Goal: Information Seeking & Learning: Learn about a topic

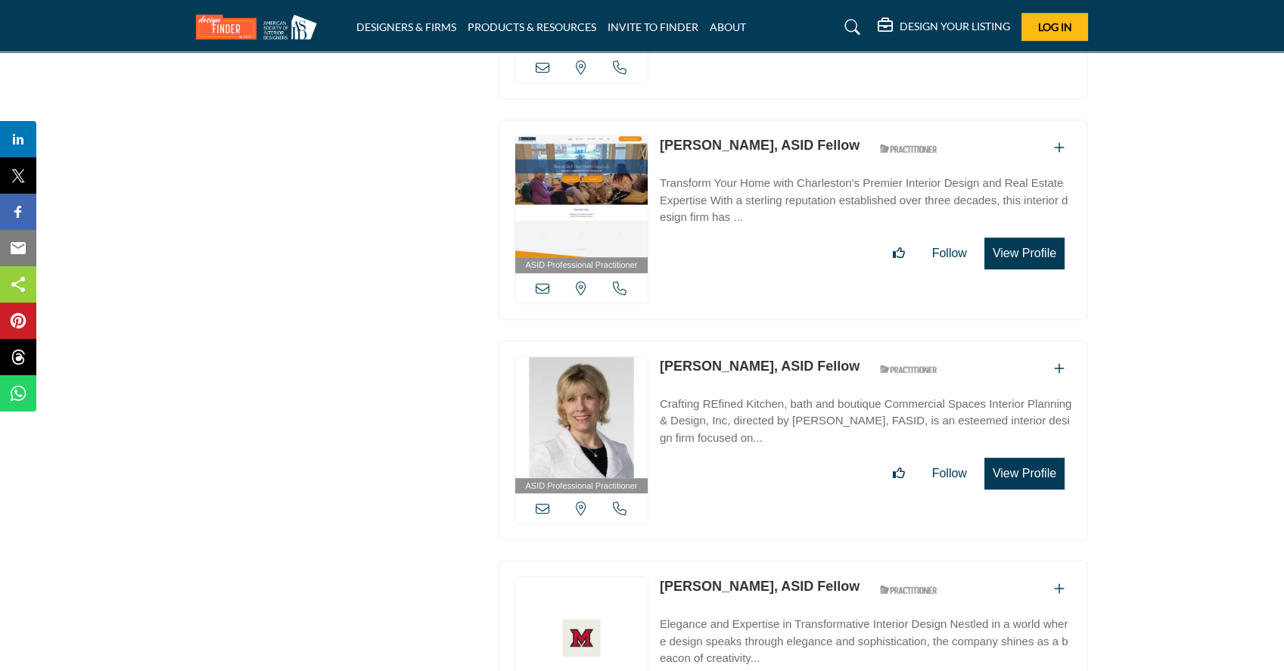
scroll to position [13183, 0]
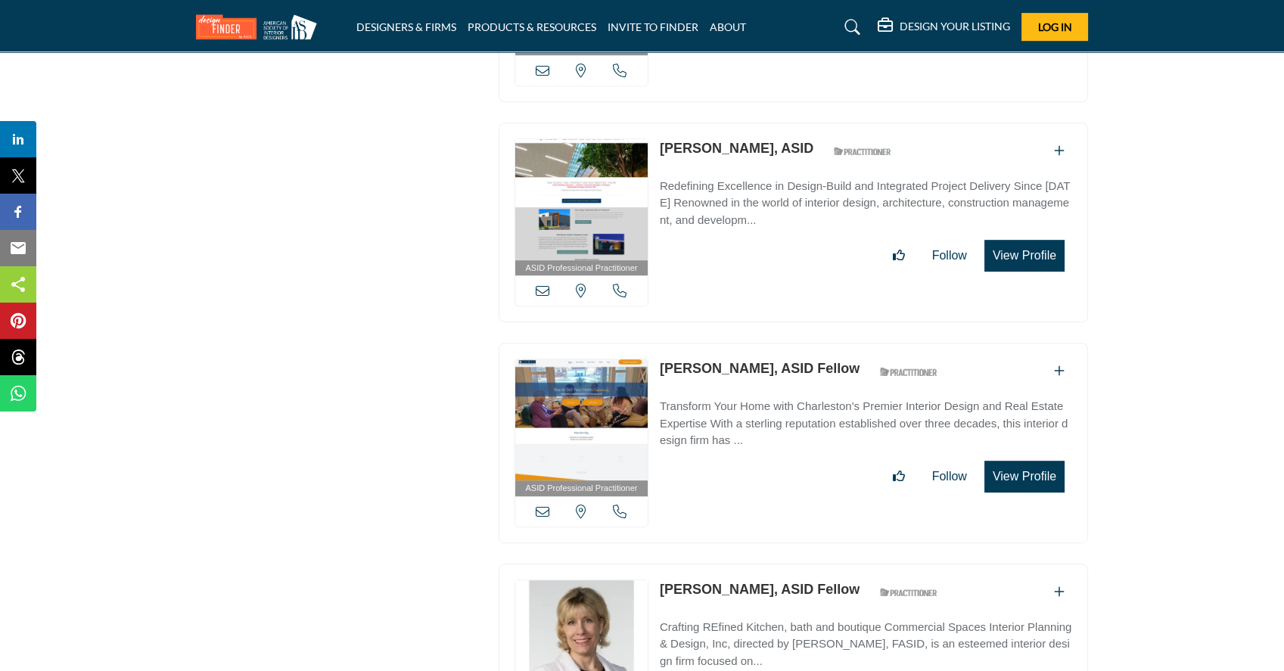
drag, startPoint x: 1018, startPoint y: 634, endPoint x: 1047, endPoint y: 627, distance: 30.3
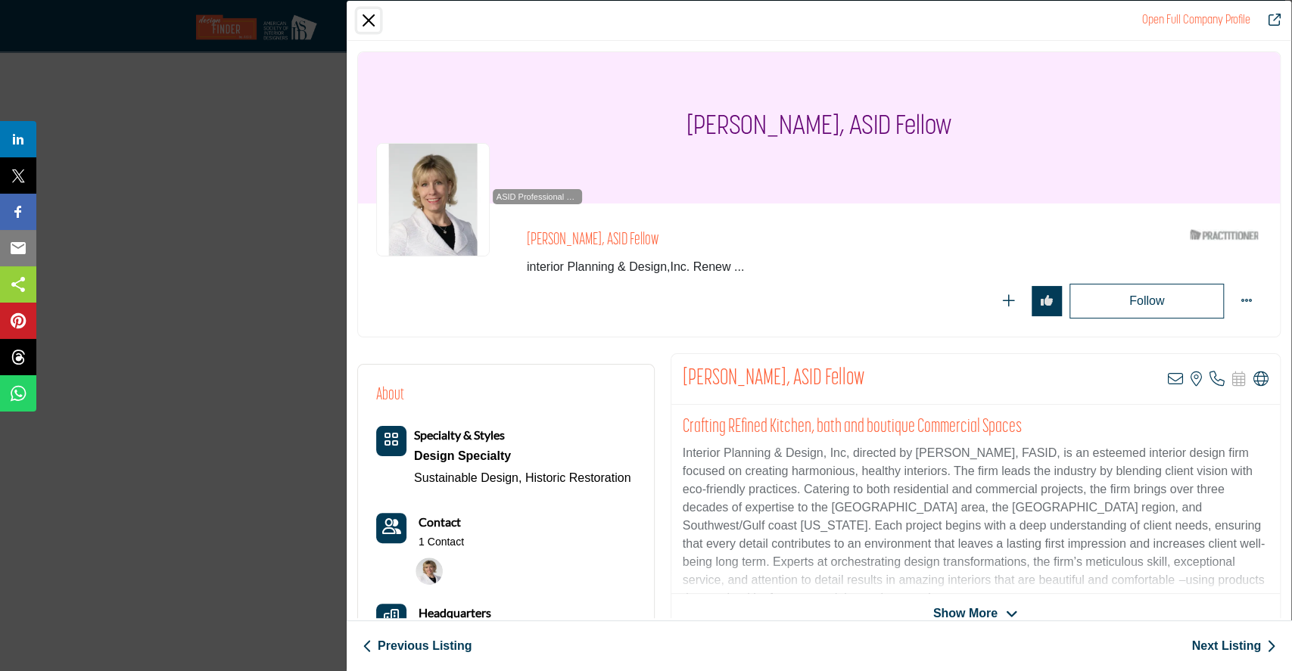
click at [366, 18] on button "Close" at bounding box center [368, 20] width 23 height 23
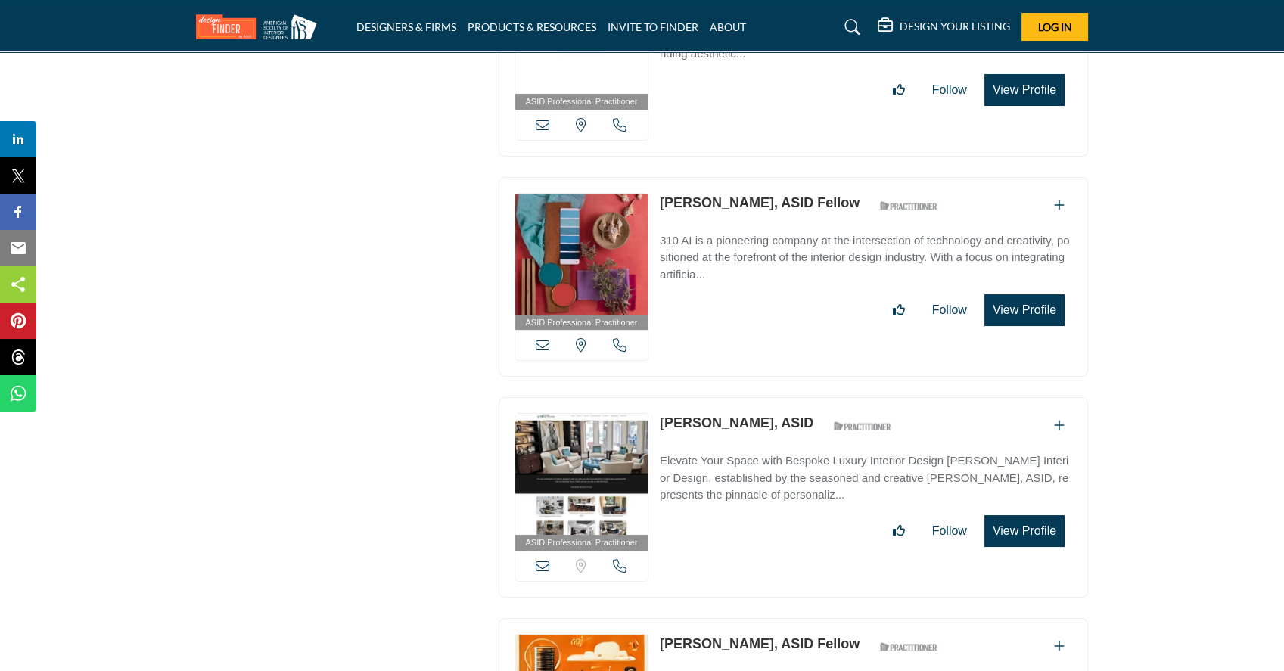
scroll to position [11670, 0]
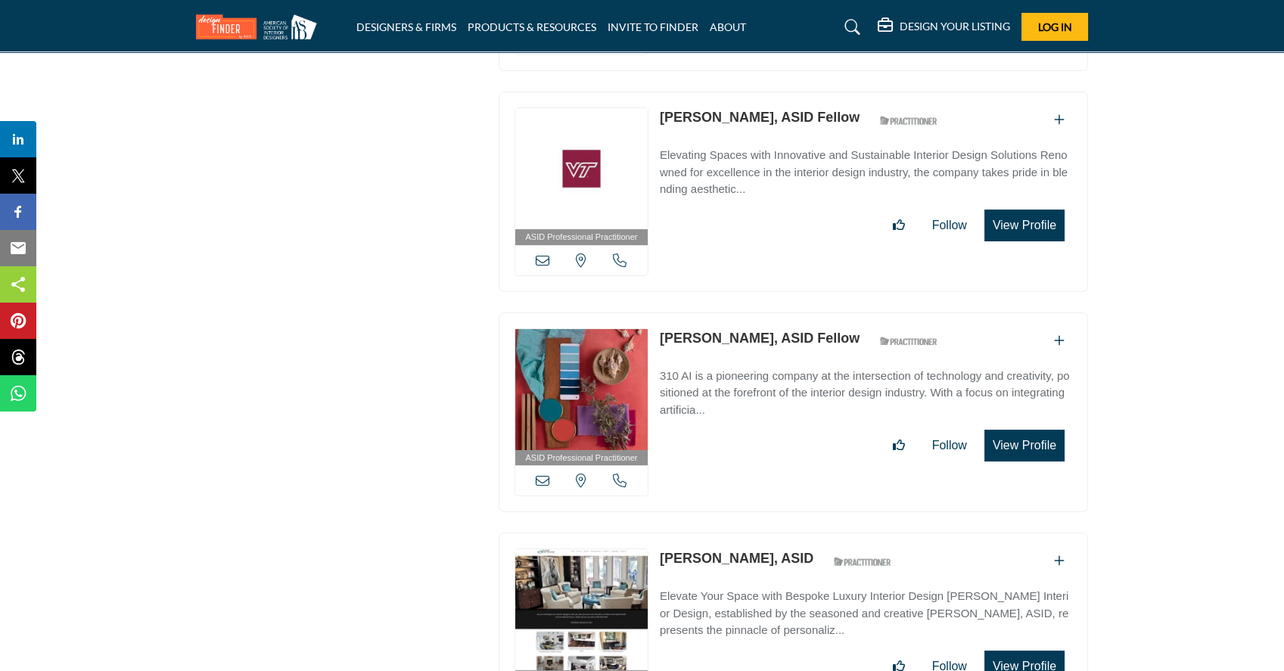
drag, startPoint x: 686, startPoint y: 271, endPoint x: 697, endPoint y: 274, distance: 11.7
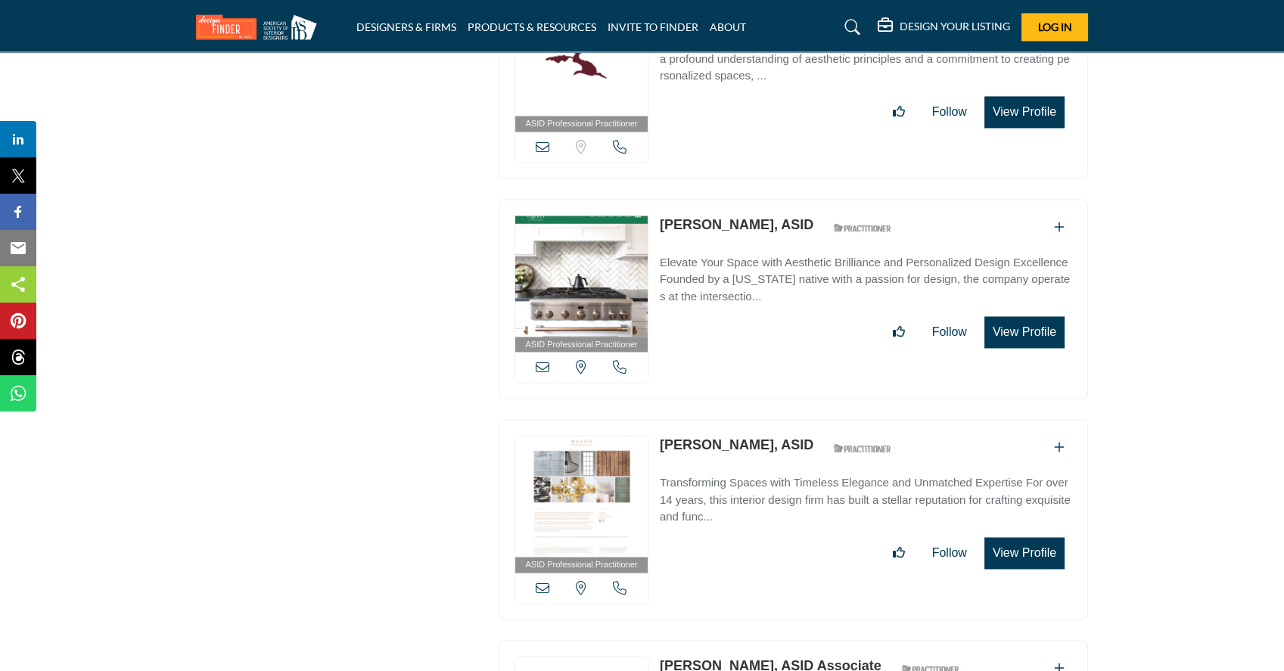
scroll to position [39654, 0]
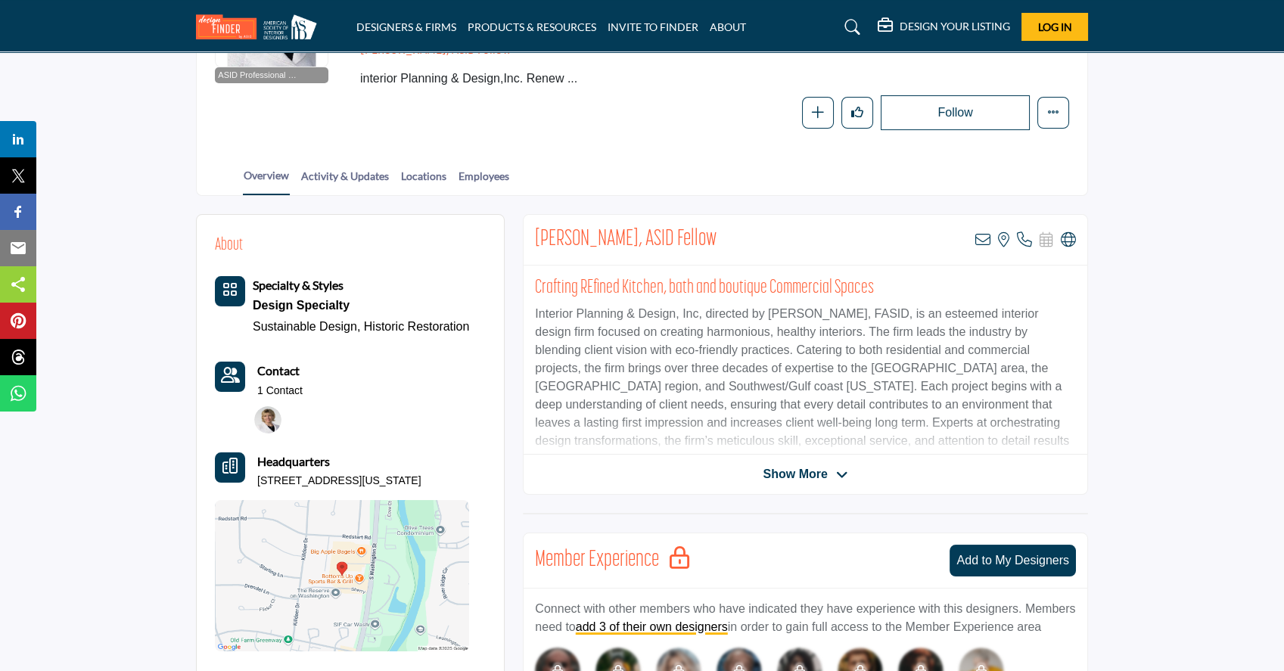
scroll to position [201, 0]
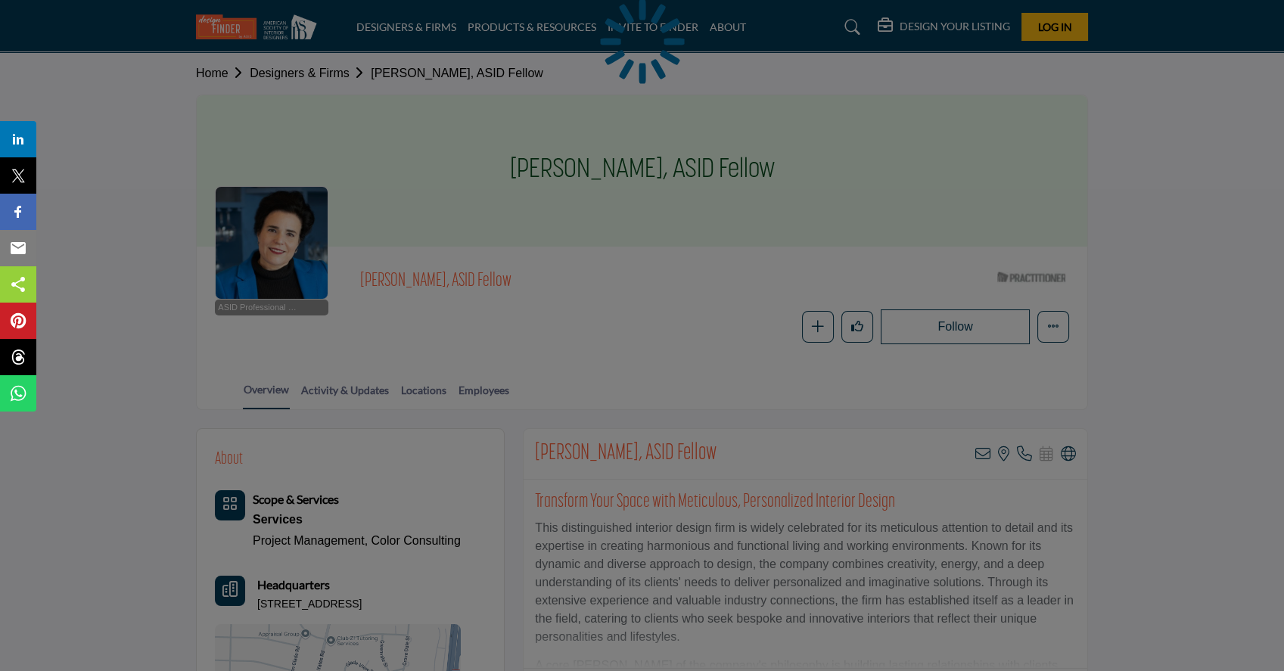
scroll to position [403, 0]
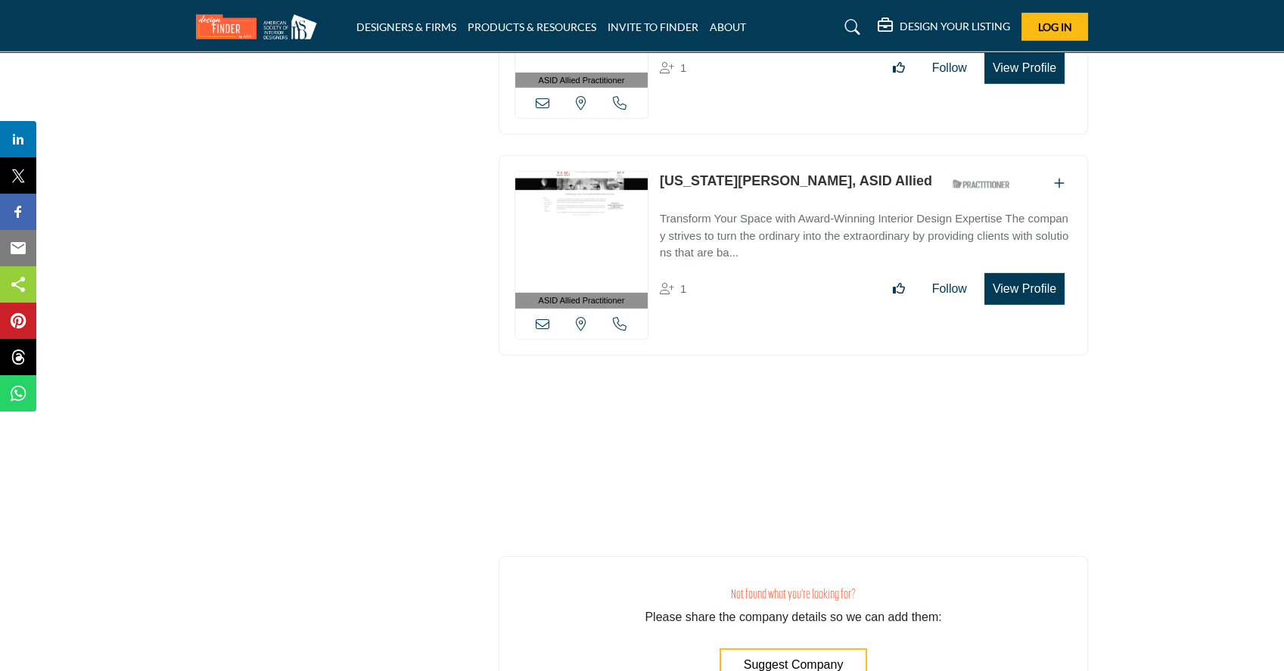
scroll to position [55316, 0]
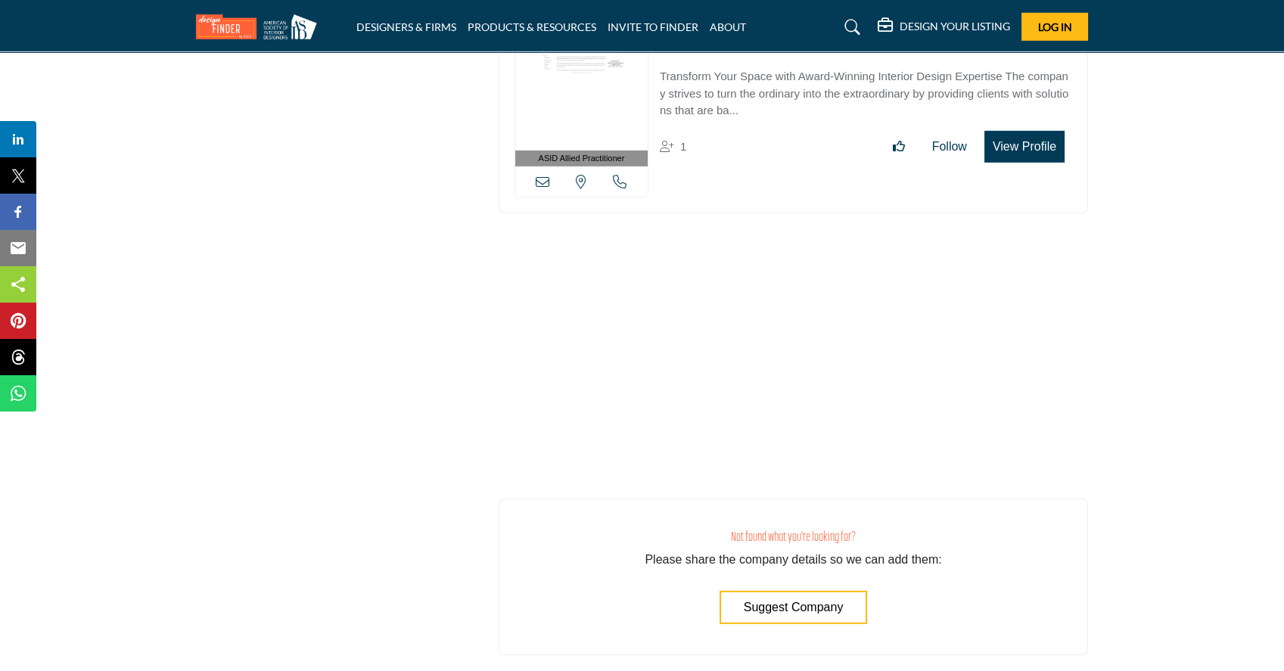
scroll to position [55914, 0]
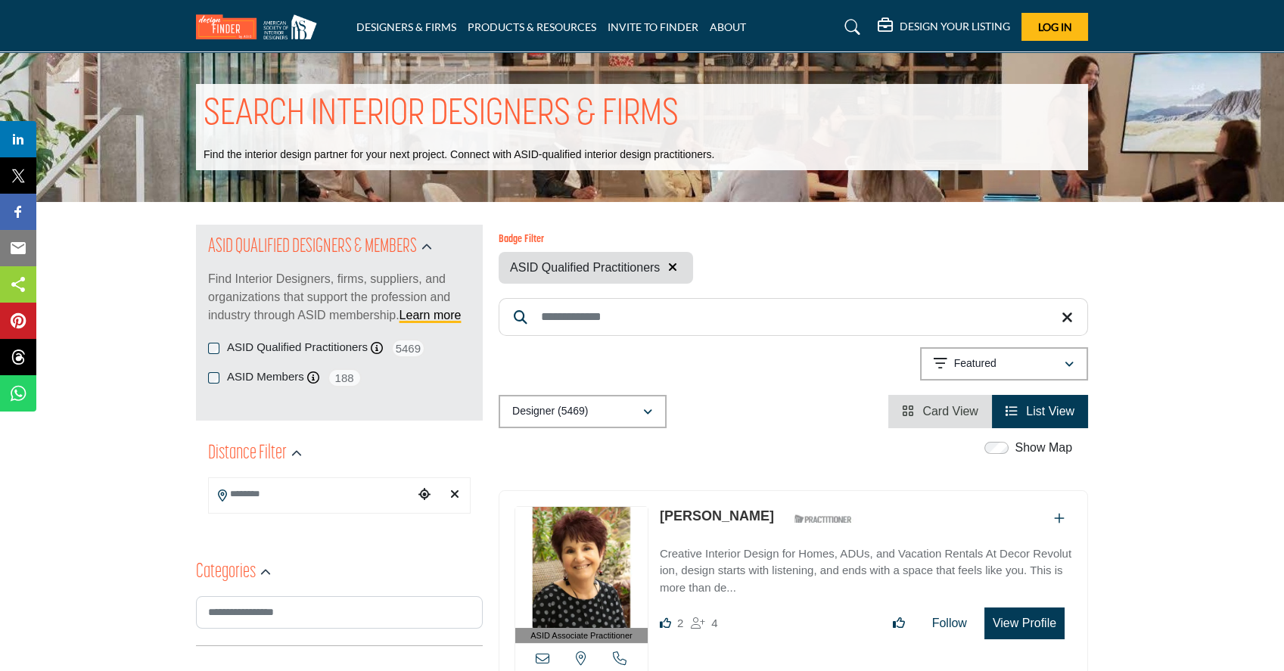
click at [938, 406] on span "Card View" at bounding box center [950, 411] width 56 height 13
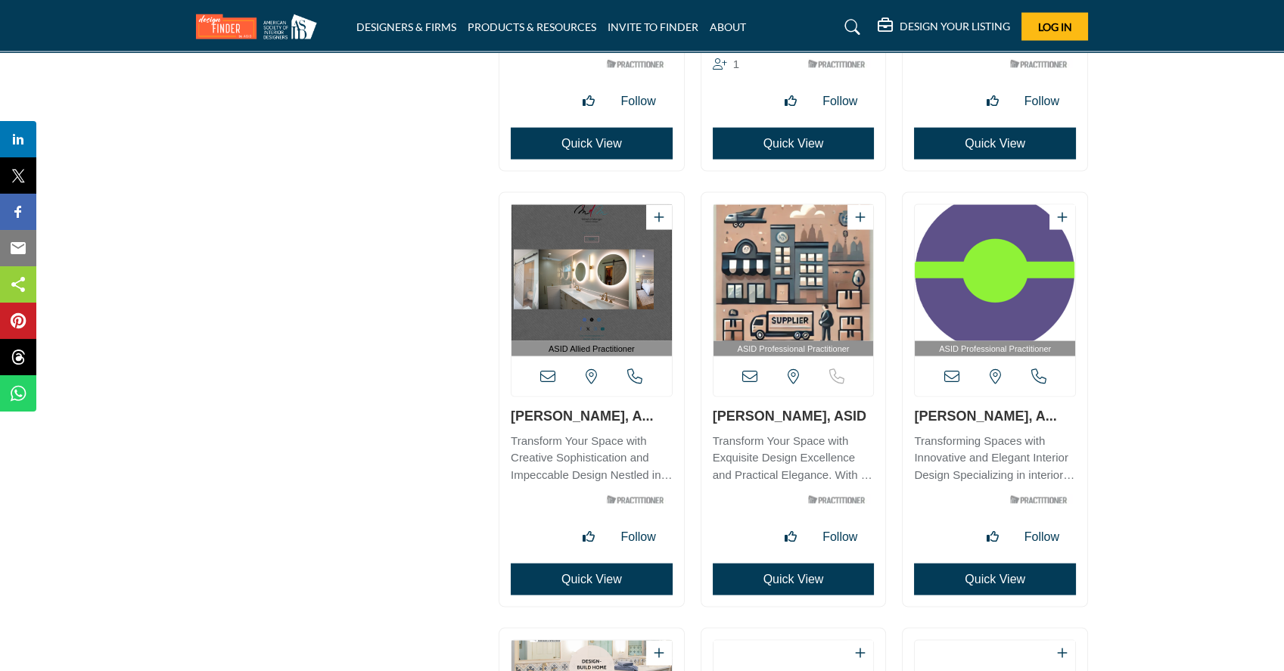
scroll to position [29609, 0]
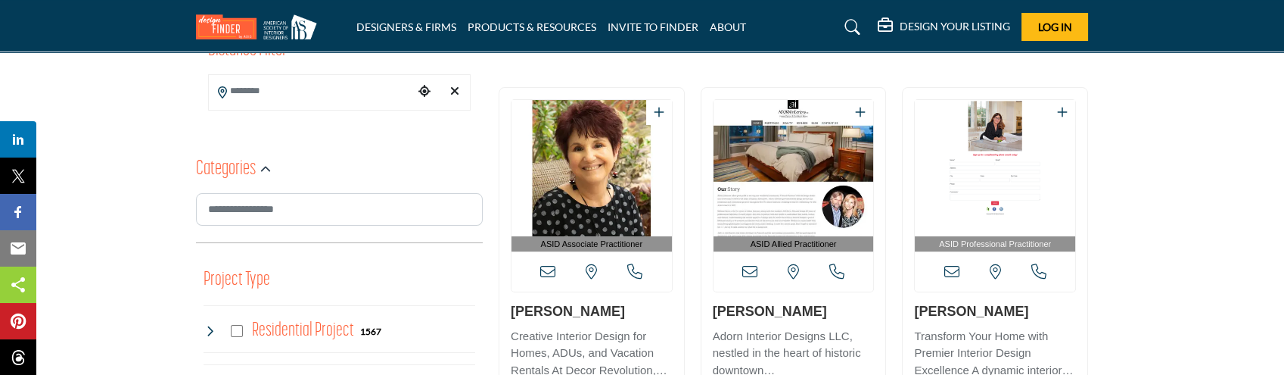
click at [553, 312] on link "[PERSON_NAME]" at bounding box center [568, 310] width 114 height 15
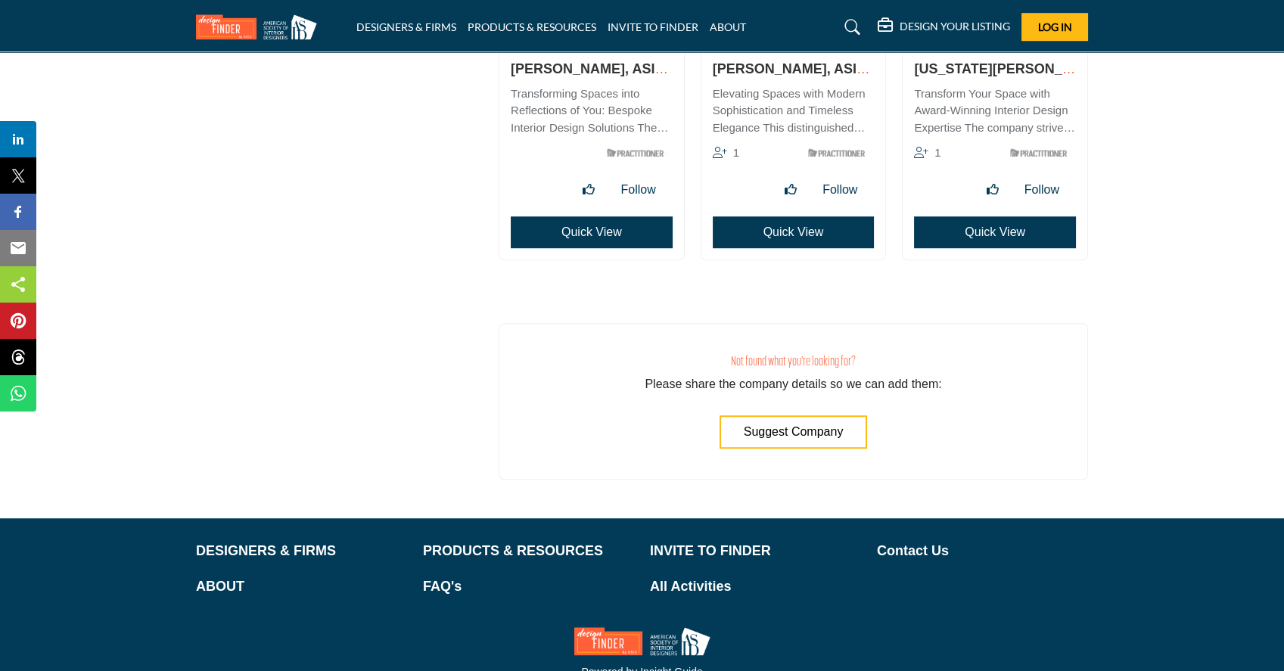
scroll to position [37008, 0]
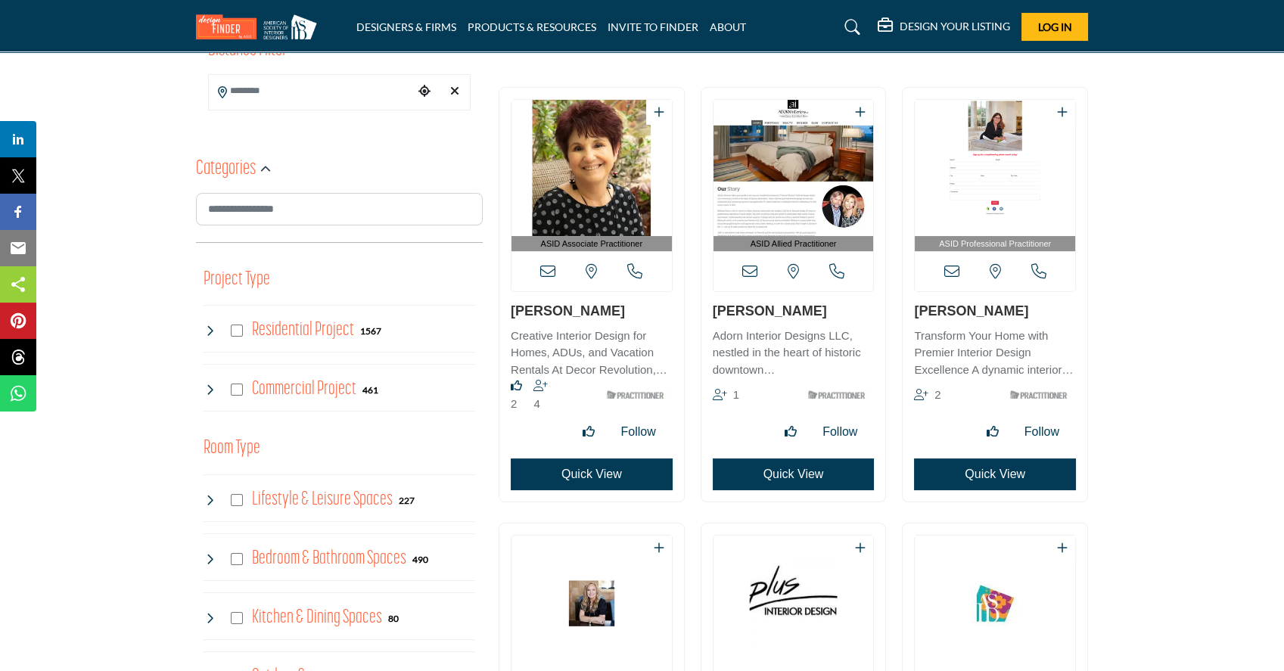
scroll to position [201, 0]
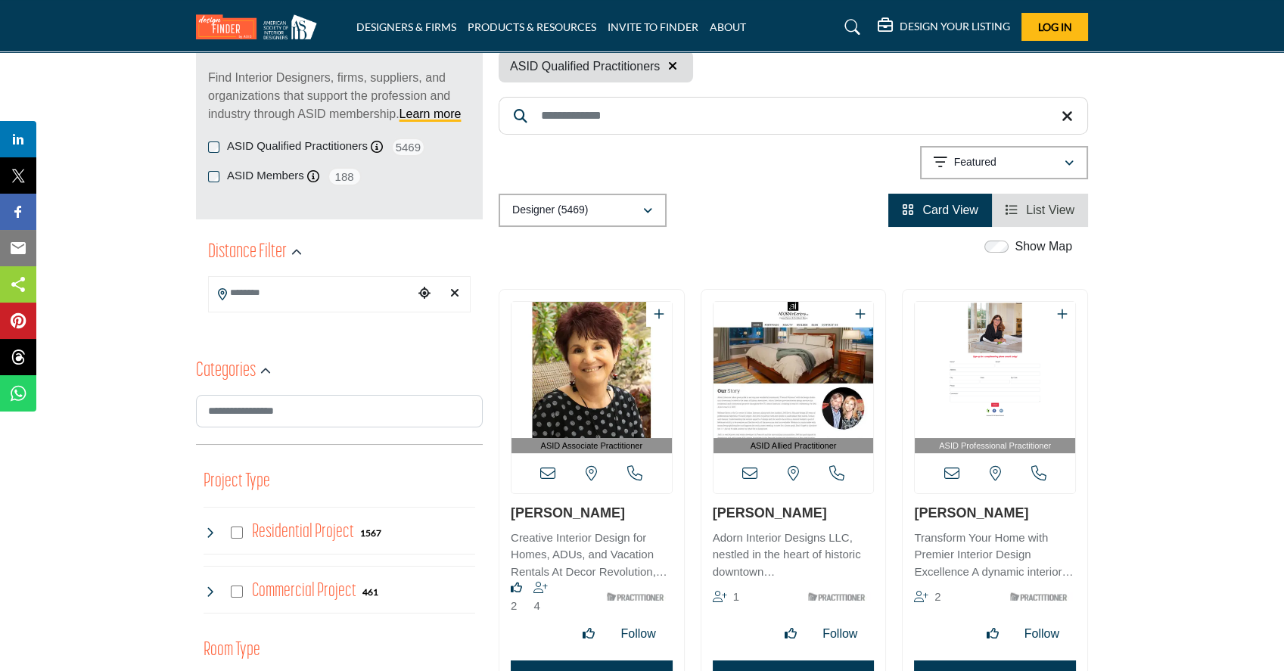
click at [1010, 209] on icon "View List" at bounding box center [1012, 210] width 12 height 12
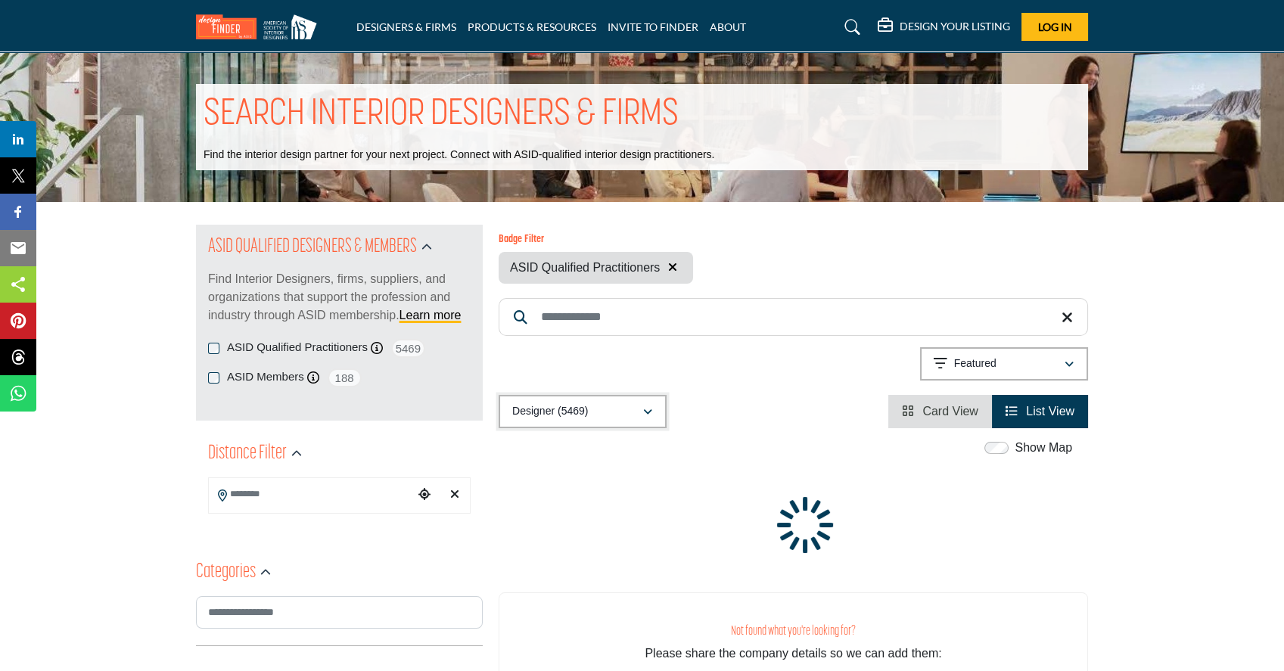
click at [646, 374] on icon "button" at bounding box center [647, 412] width 9 height 11
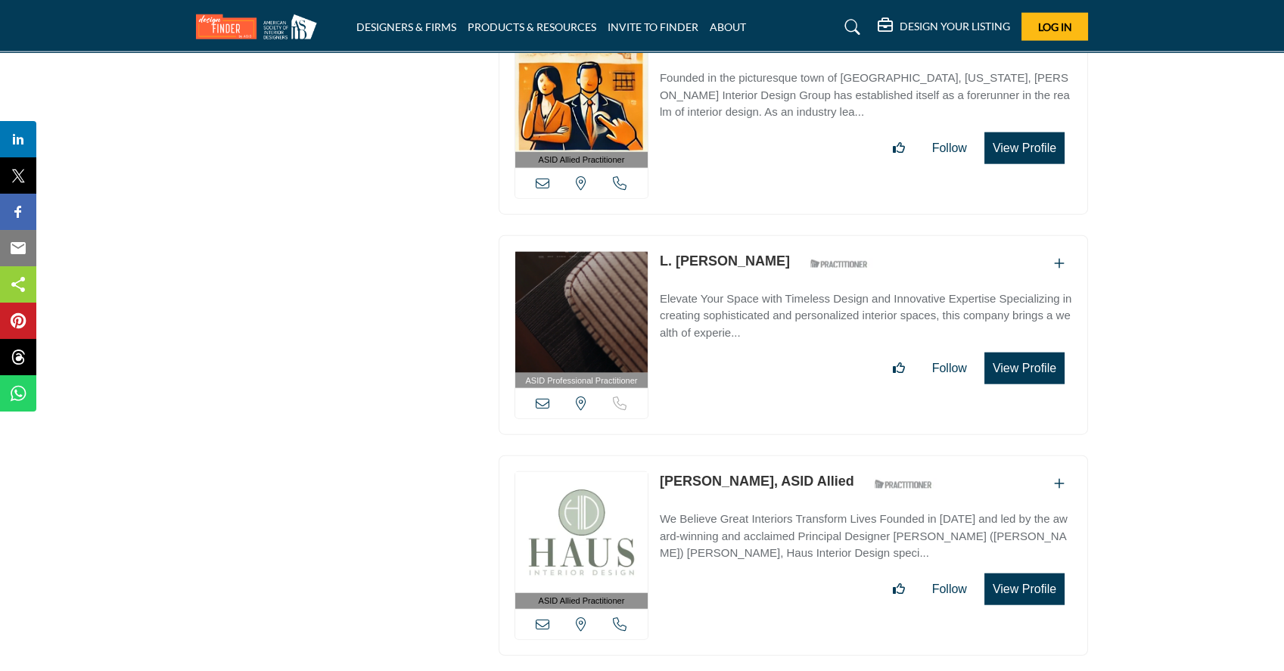
scroll to position [30876, 0]
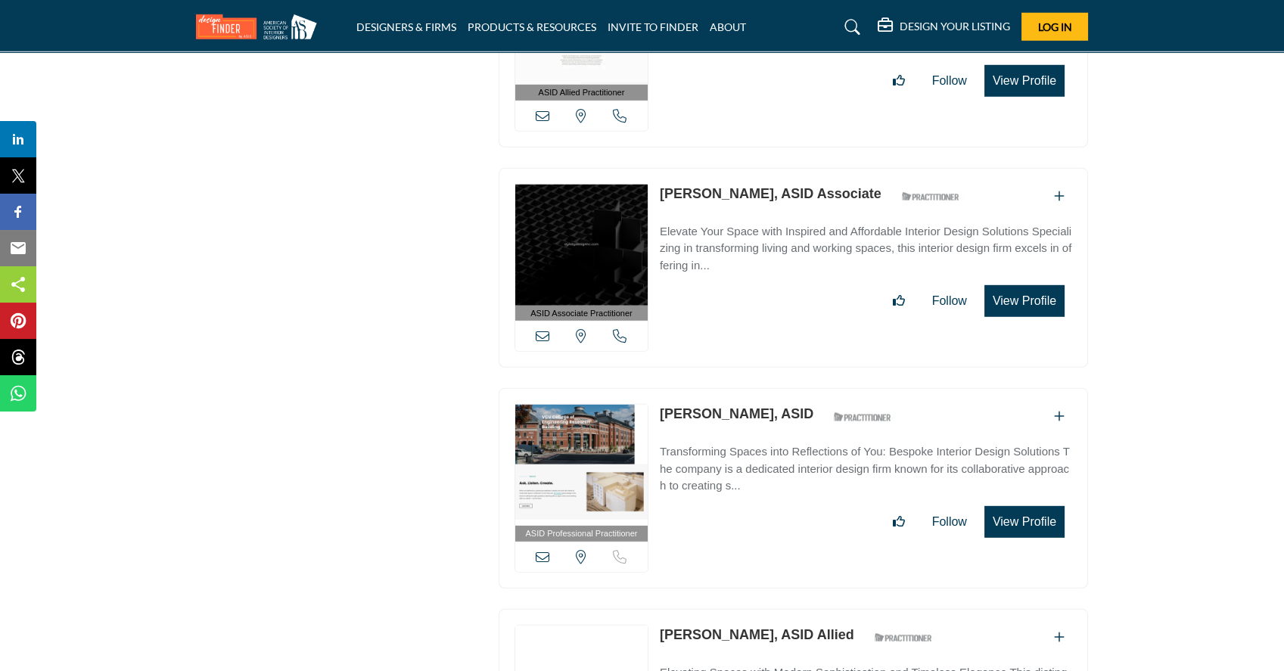
scroll to position [55155, 0]
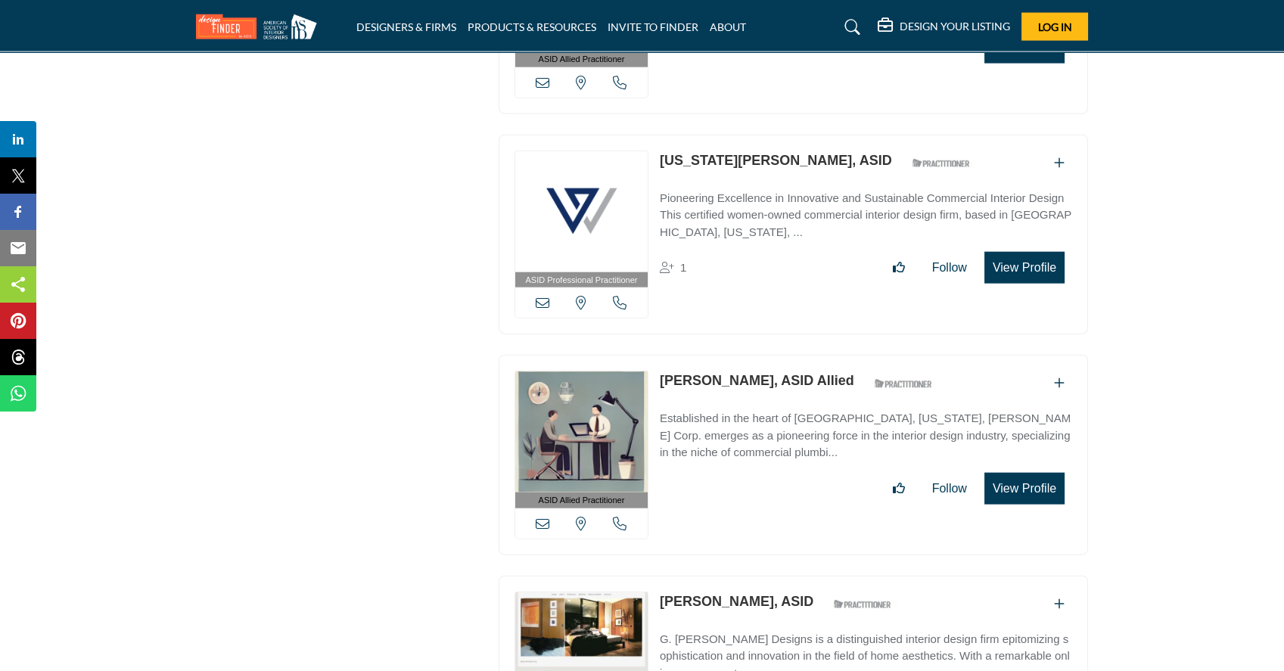
scroll to position [55758, 0]
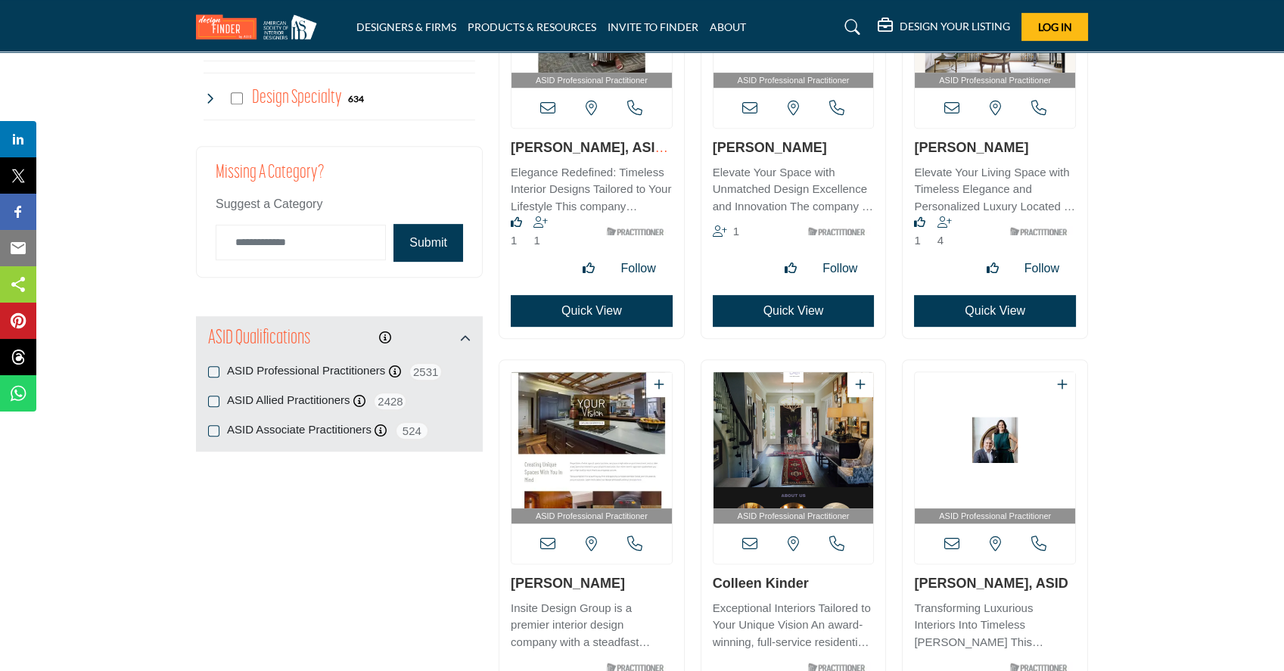
scroll to position [833, 0]
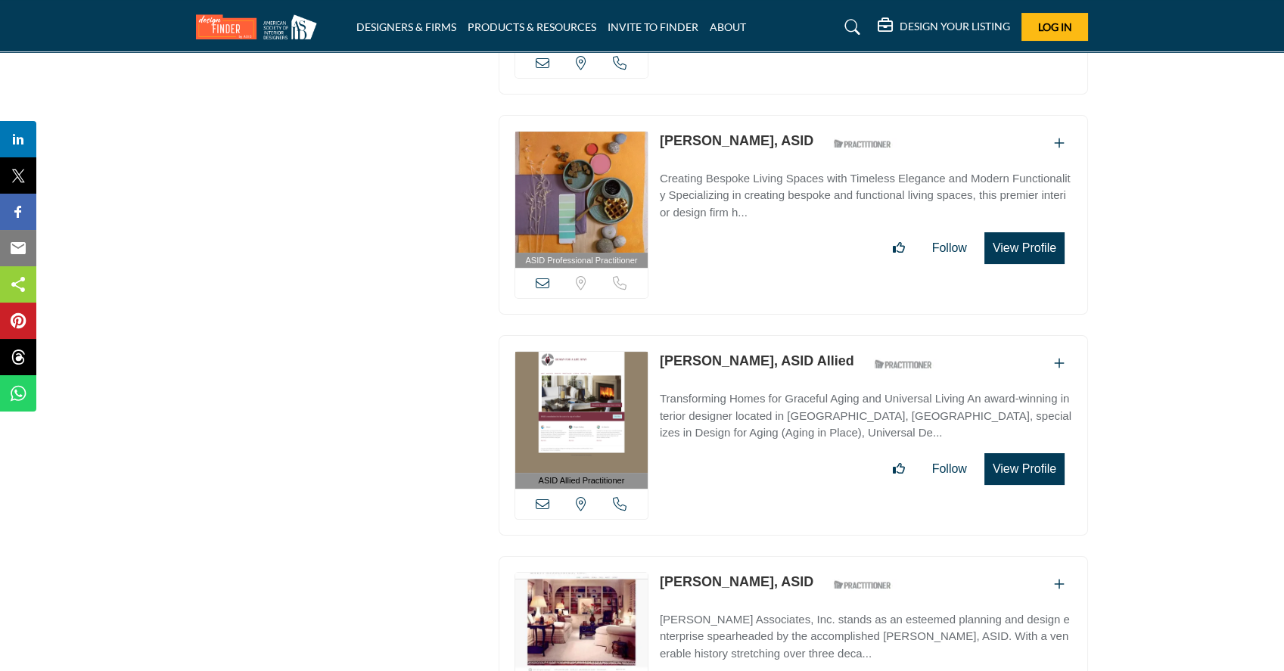
scroll to position [35338, 0]
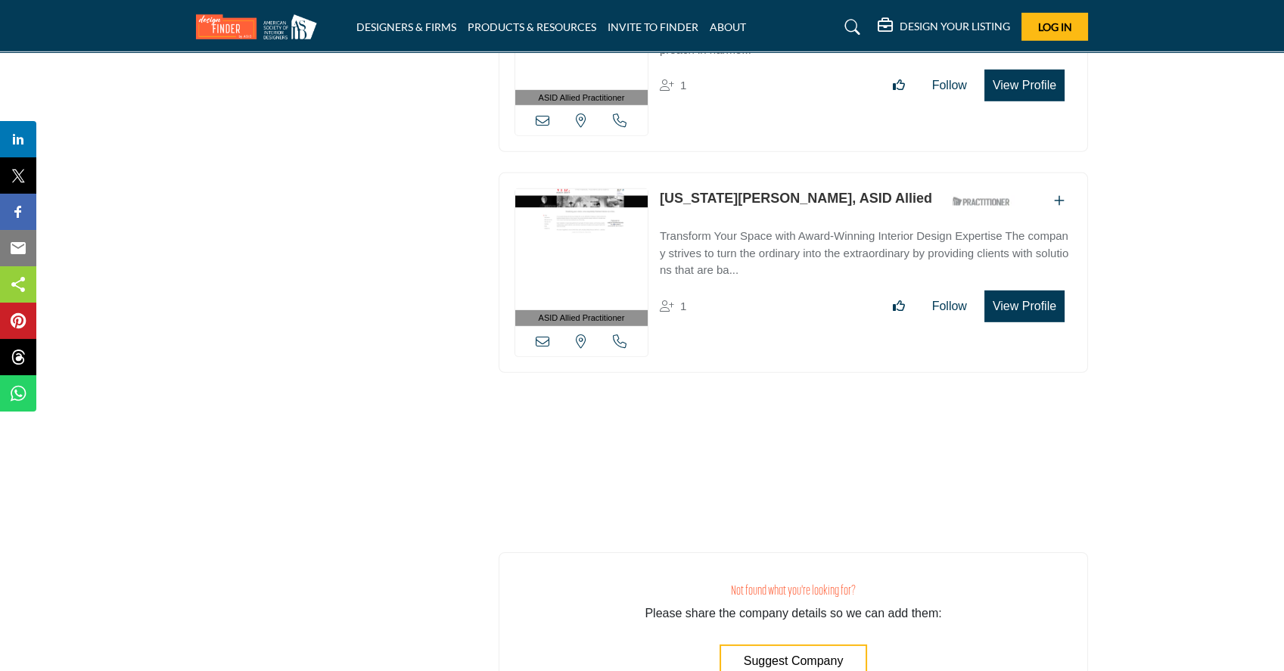
scroll to position [55803, 0]
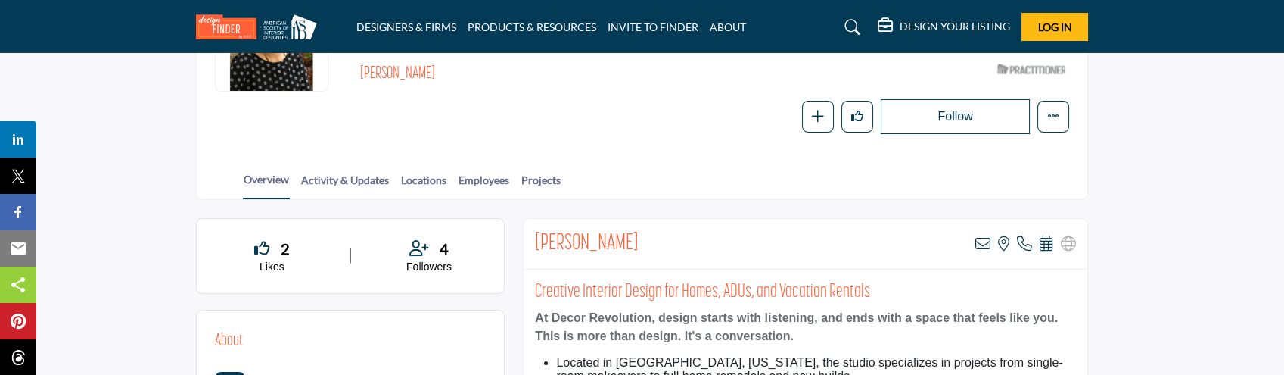
scroll to position [201, 0]
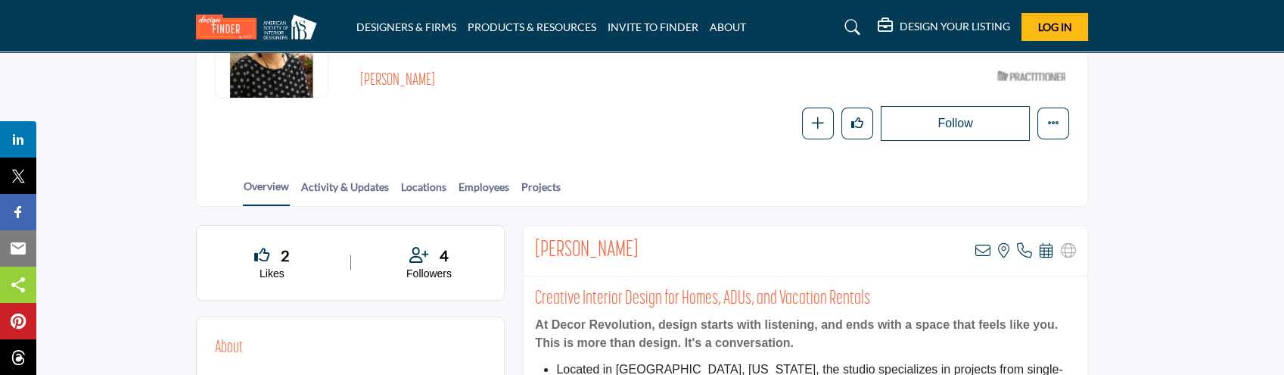
click at [407, 82] on h2 "[PERSON_NAME]" at bounding box center [568, 81] width 416 height 20
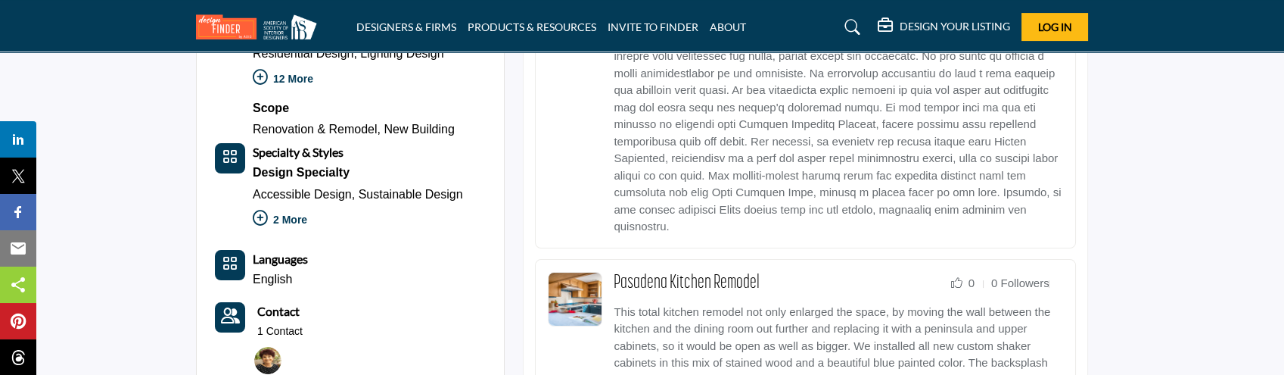
scroll to position [1211, 0]
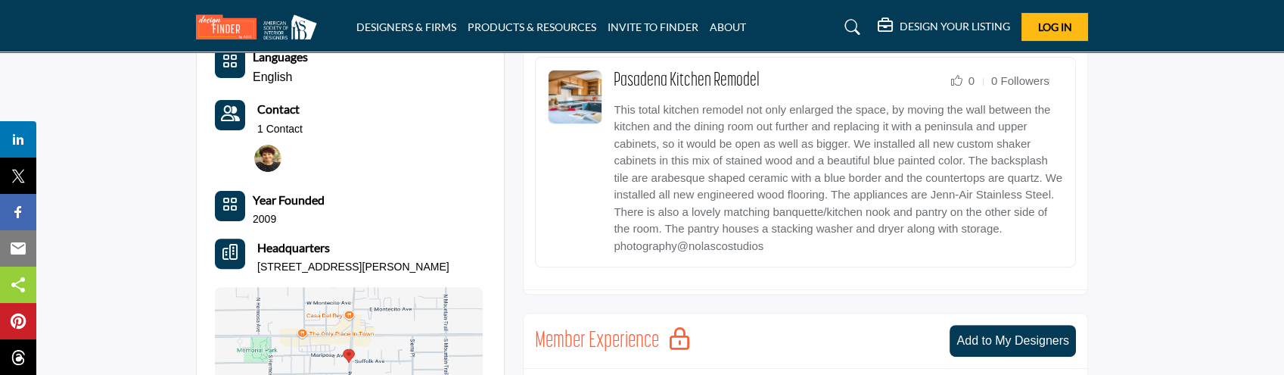
click at [324, 263] on p "61 S Baldwin Ave Unit 1154, 91025-7055, USA" at bounding box center [353, 267] width 192 height 15
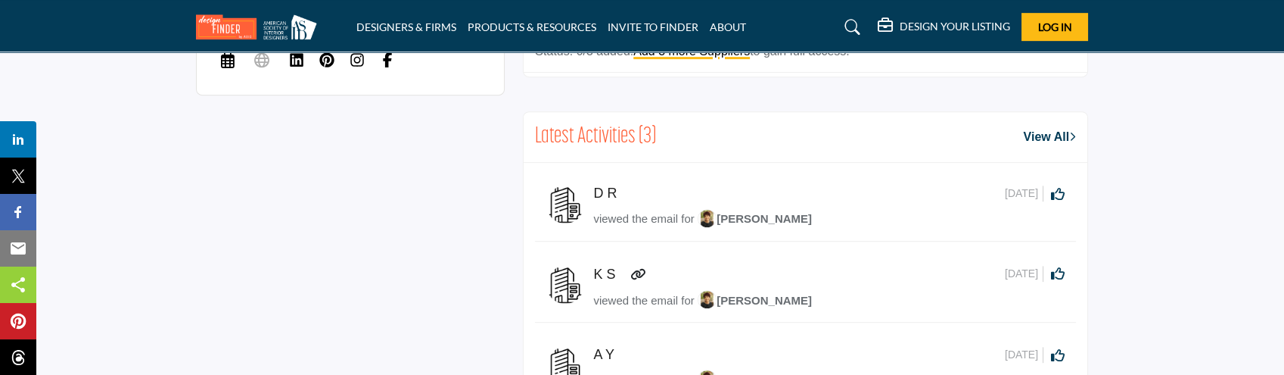
scroll to position [1552, 0]
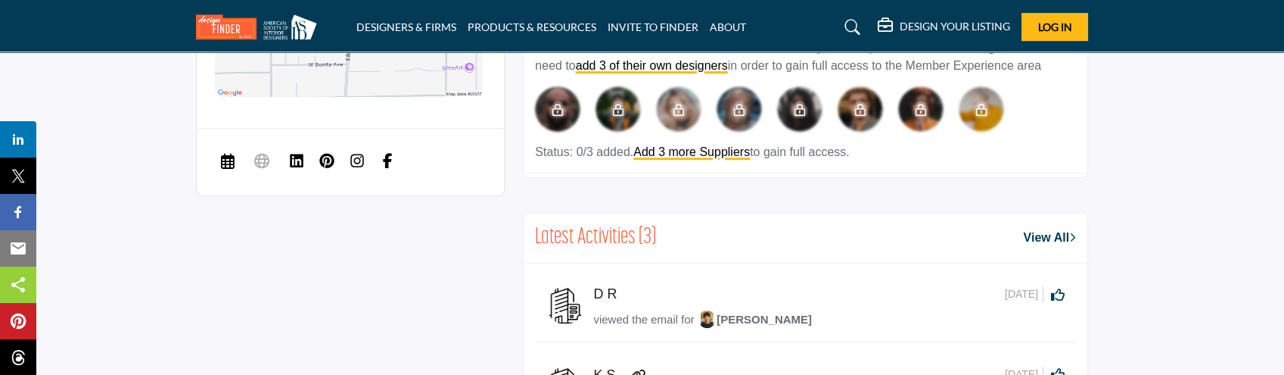
click at [303, 154] on img at bounding box center [296, 160] width 15 height 15
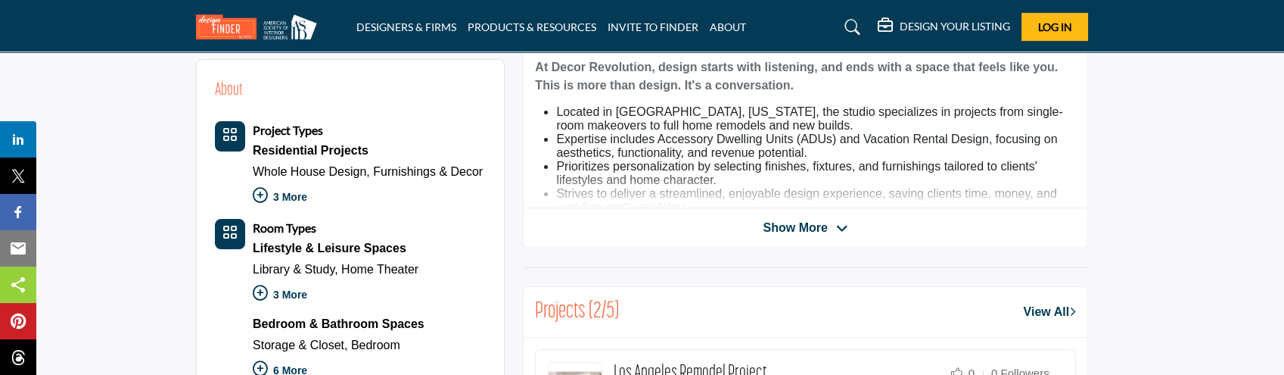
scroll to position [341, 0]
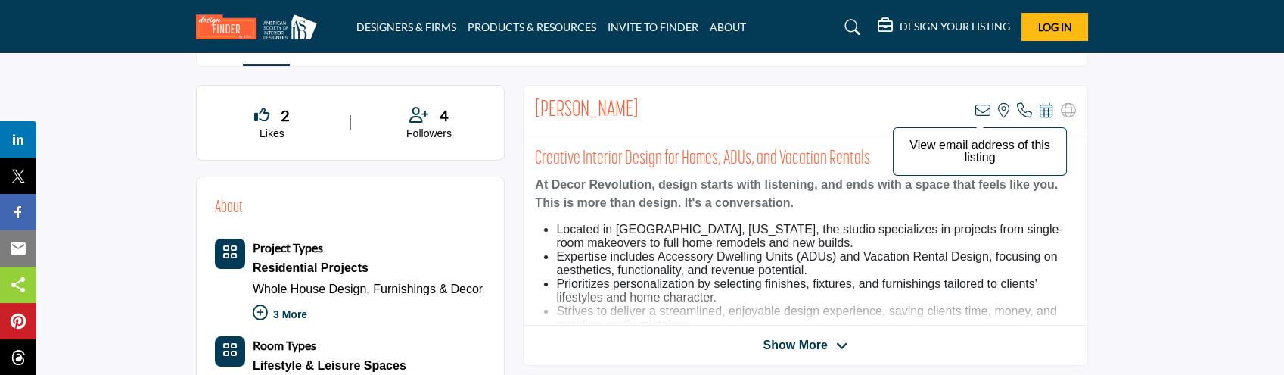
click at [987, 111] on icon at bounding box center [982, 110] width 15 height 15
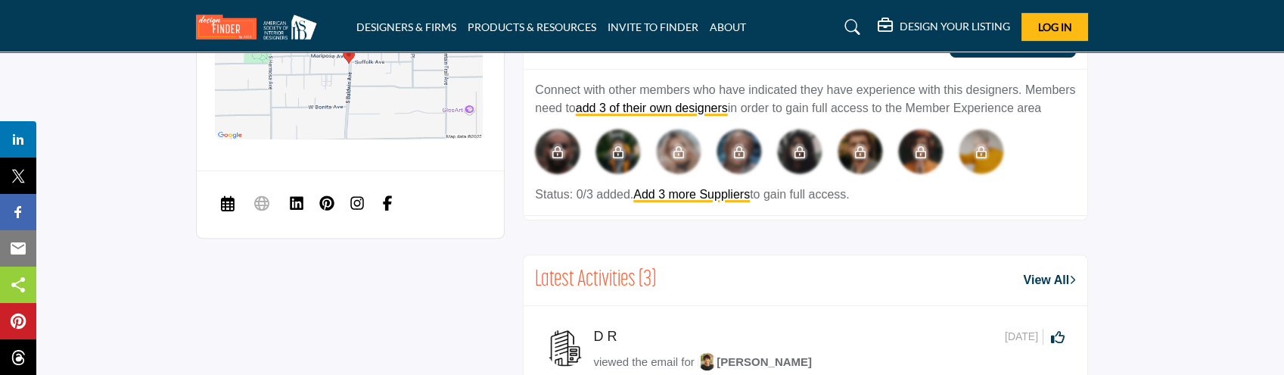
scroll to position [1514, 0]
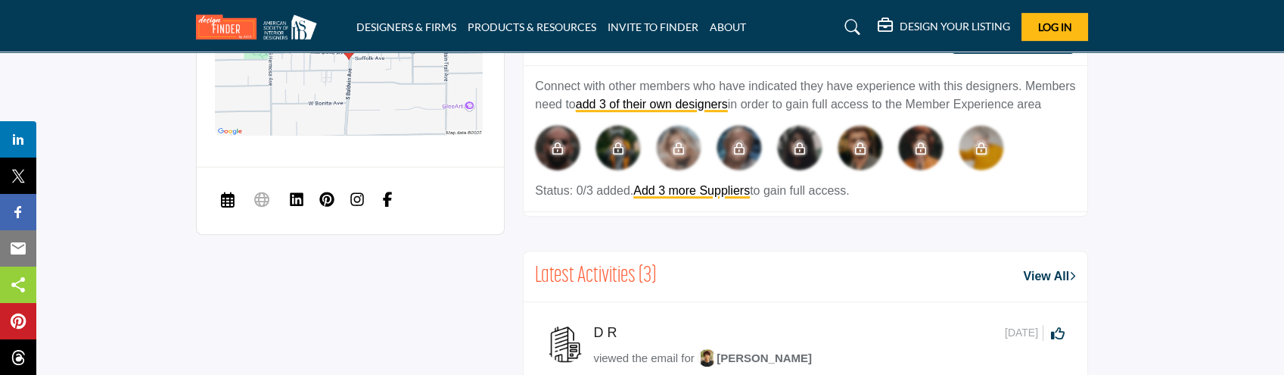
click at [357, 210] on div "Schedule a Meeting Sorry, but we don't have a URL for this listing" at bounding box center [305, 200] width 180 height 30
click at [295, 200] on img at bounding box center [296, 198] width 15 height 15
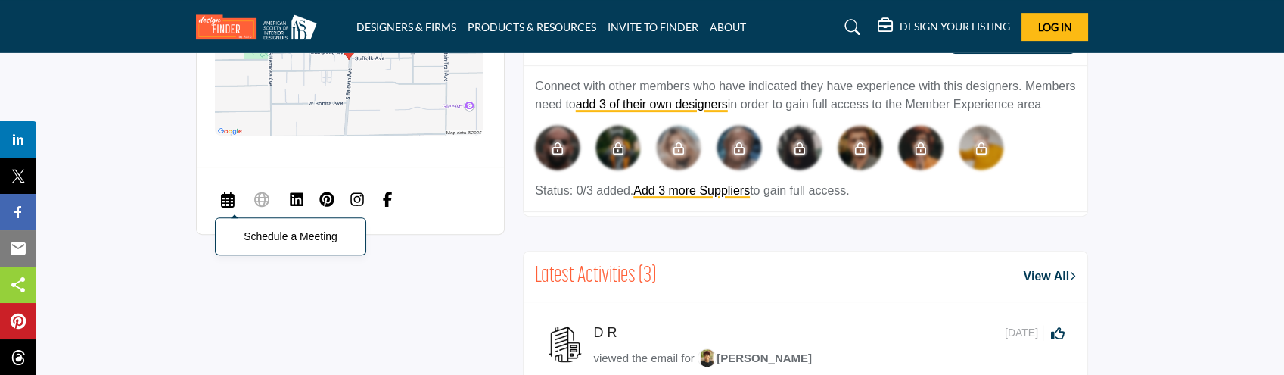
click at [224, 200] on icon at bounding box center [228, 198] width 14 height 18
click at [303, 191] on img at bounding box center [296, 198] width 15 height 15
click at [295, 191] on img at bounding box center [296, 198] width 15 height 15
click at [299, 191] on img at bounding box center [296, 198] width 15 height 15
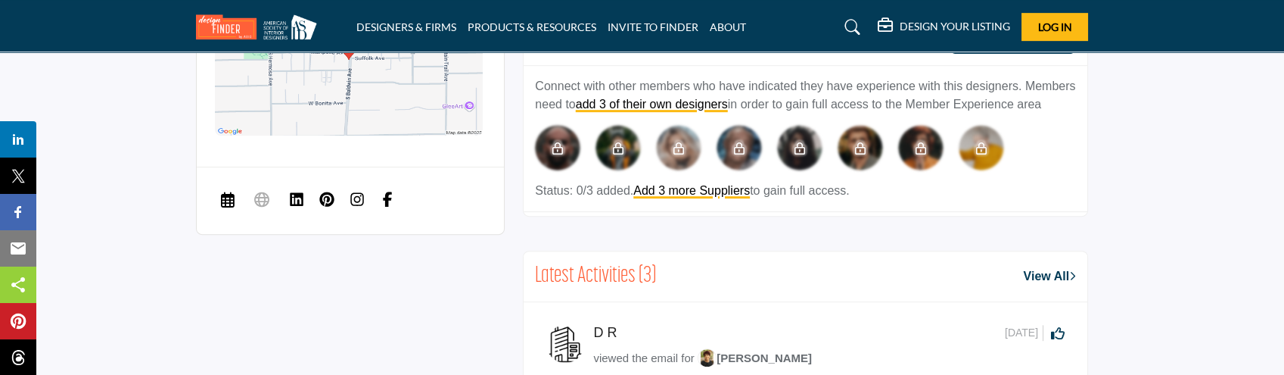
click at [241, 210] on div "Schedule a Meeting Sorry, but we don't have a URL for this listing" at bounding box center [305, 200] width 180 height 30
click at [245, 201] on div "Schedule a Meeting Sorry, but we don't have a URL for this listing" at bounding box center [305, 200] width 180 height 30
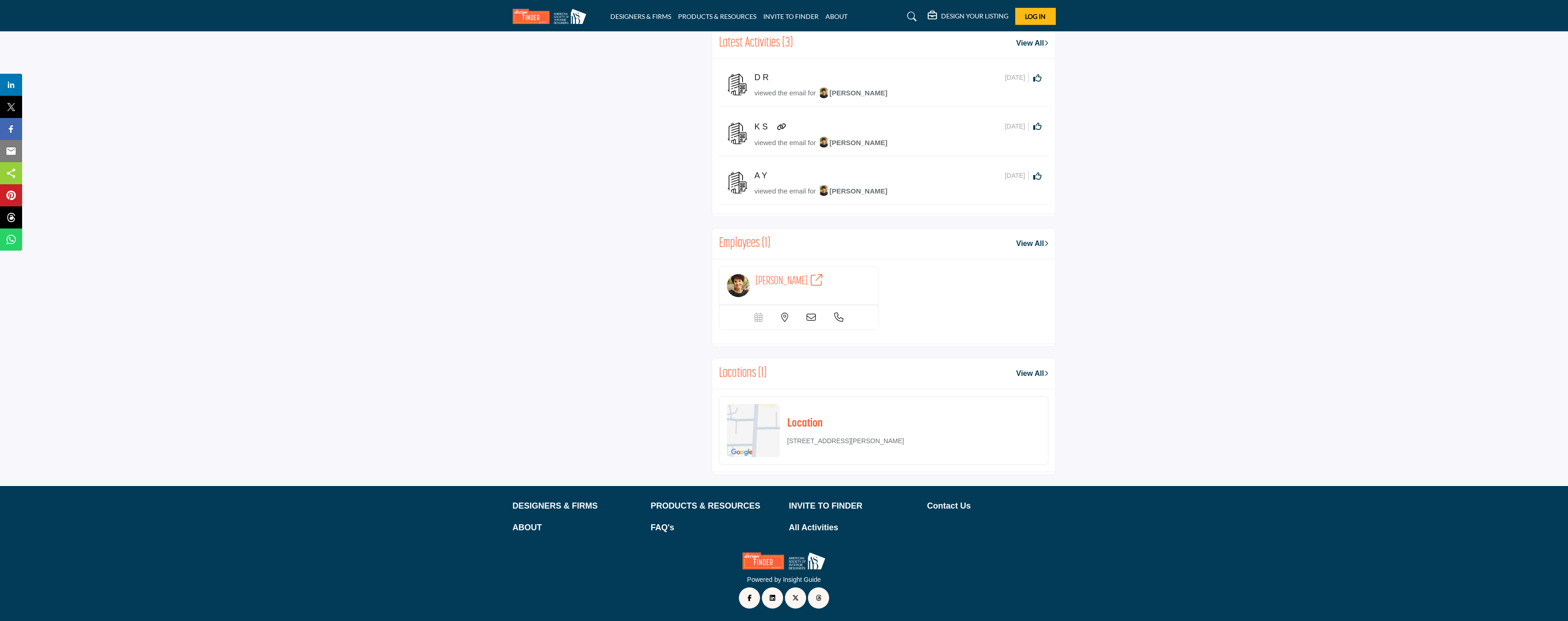
scroll to position [1064, 0]
click at [786, 408] on p "61 S Baldwin Ave Unit 1154, 91025-7055, USA" at bounding box center [845, 441] width 117 height 10
click at [225, 408] on div at bounding box center [784, 621] width 1568 height 0
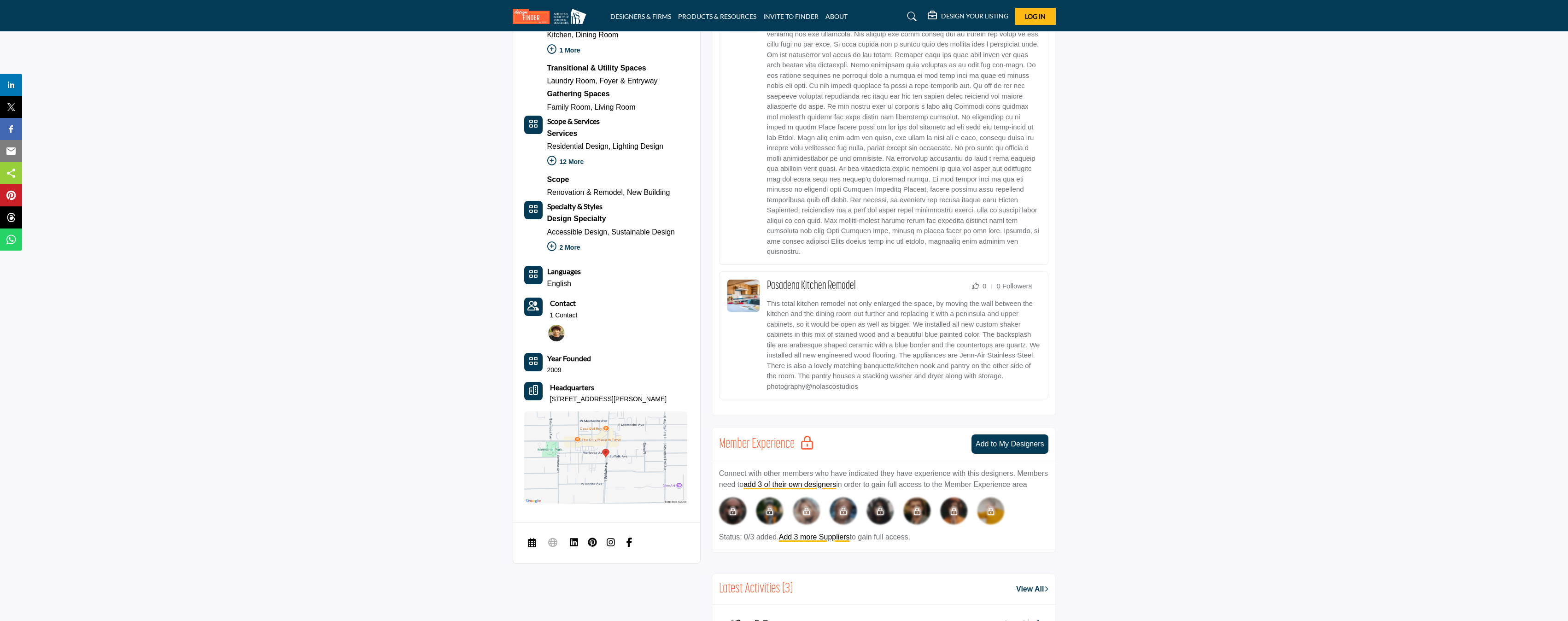
scroll to position [634, 0]
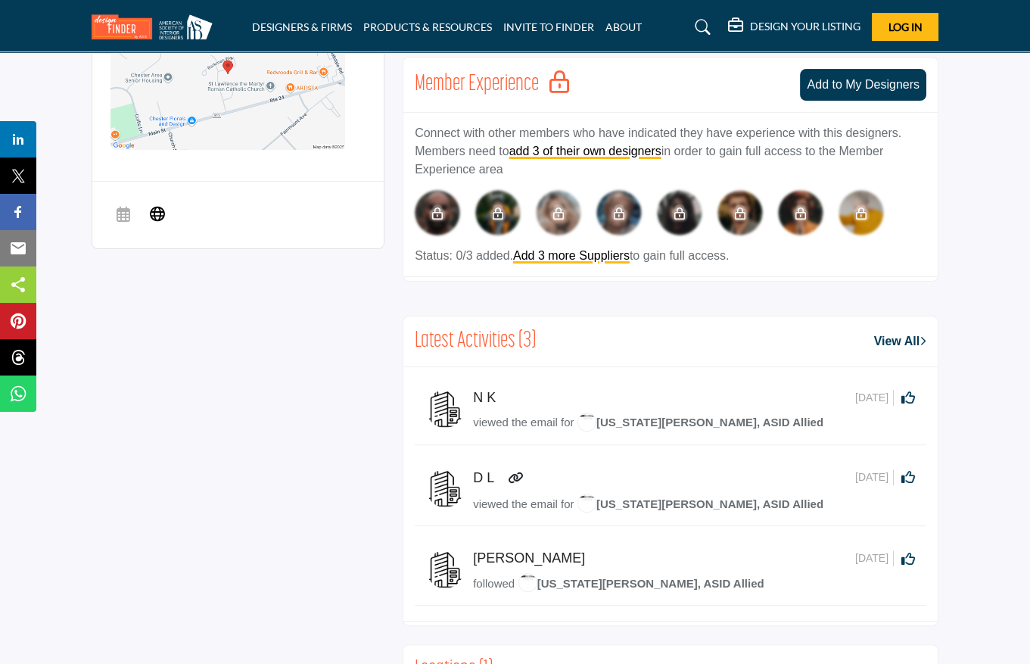
scroll to position [458, 0]
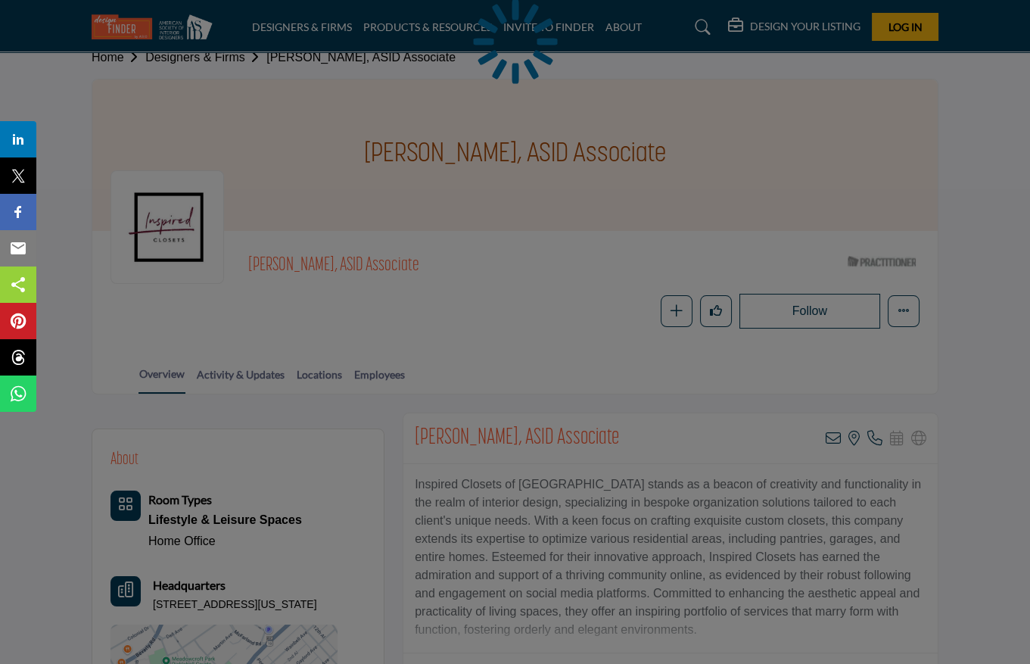
scroll to position [201, 0]
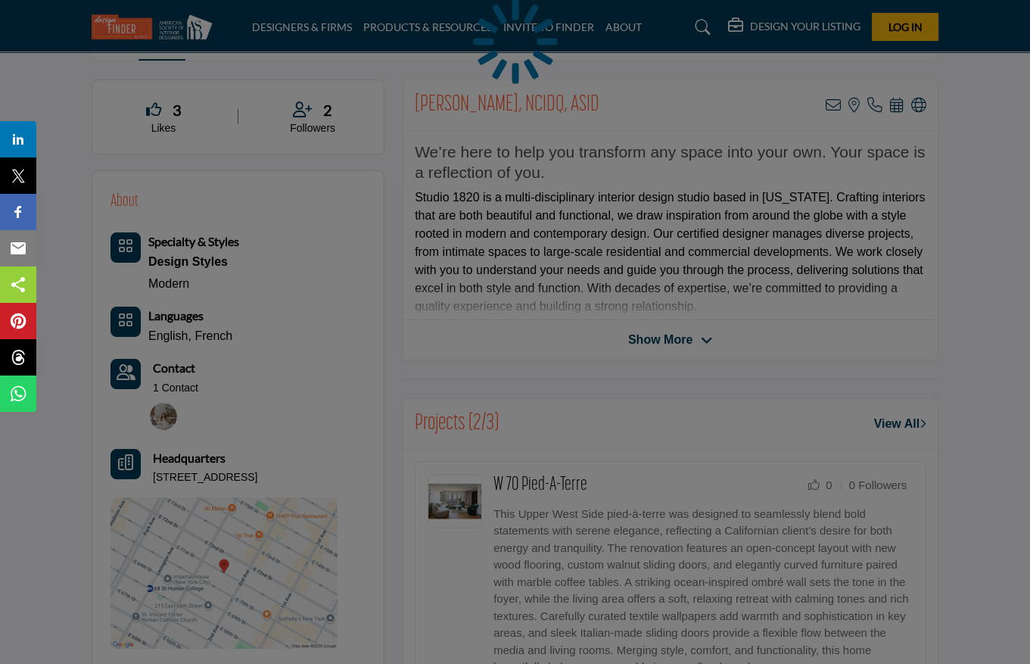
scroll to position [403, 0]
